Goal: Information Seeking & Learning: Learn about a topic

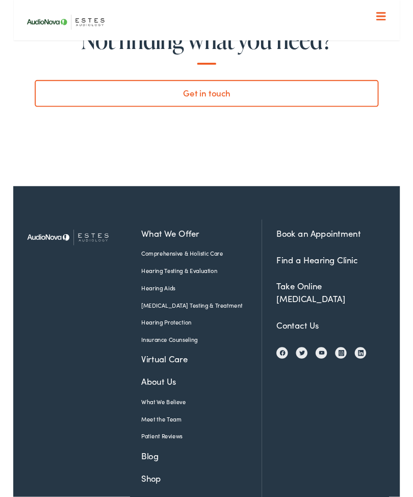
scroll to position [4545, 0]
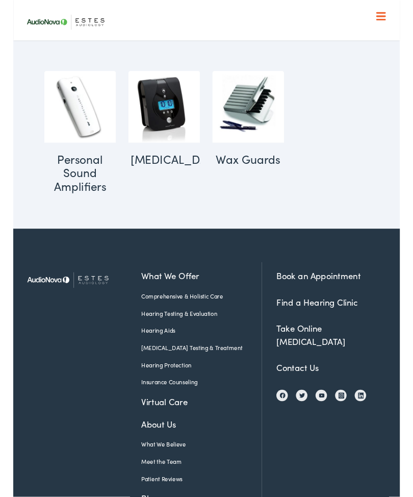
scroll to position [832, 0]
click at [161, 348] on link "Hearing Aids" at bounding box center [193, 352] width 113 height 9
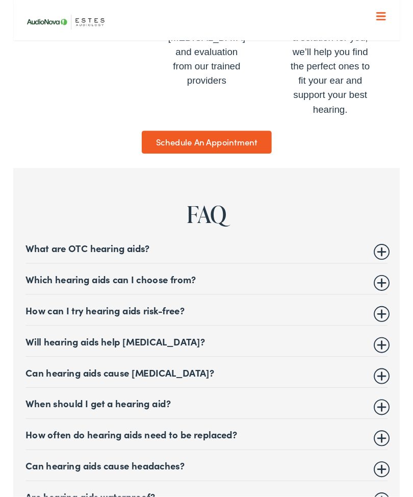
scroll to position [4071, 0]
click at [391, 291] on summary "Which hearing aids can I choose from?" at bounding box center [206, 297] width 387 height 12
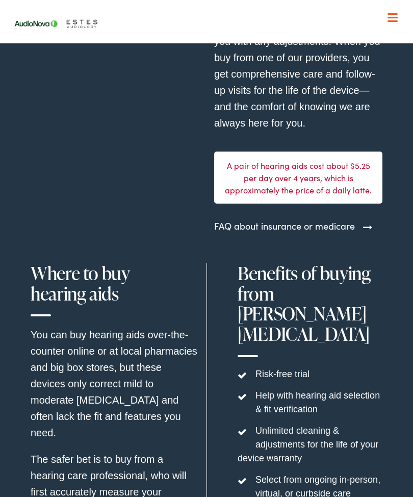
scroll to position [3116, 0]
